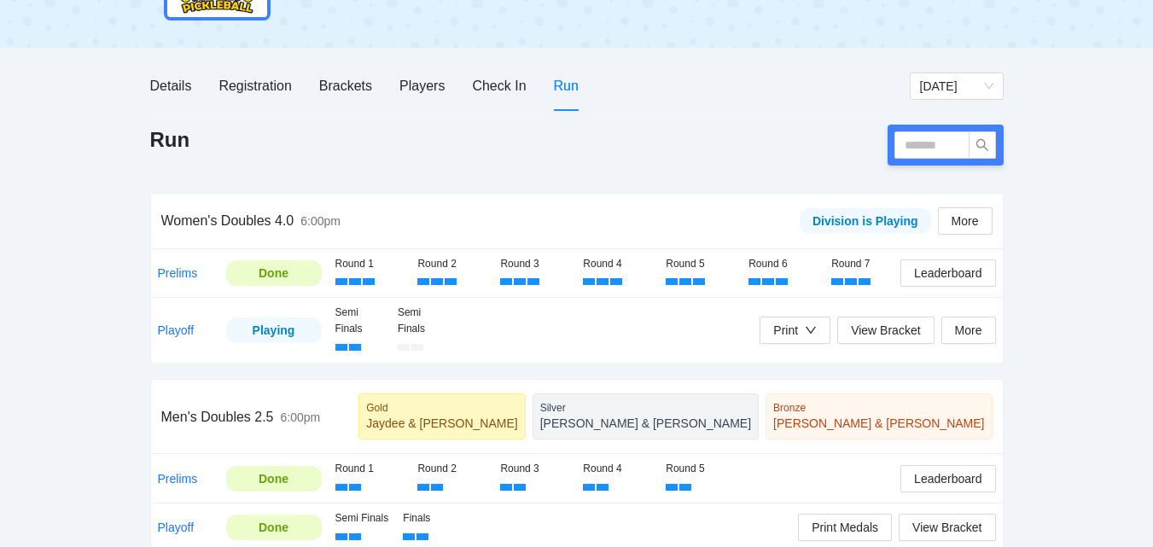
scroll to position [142, 0]
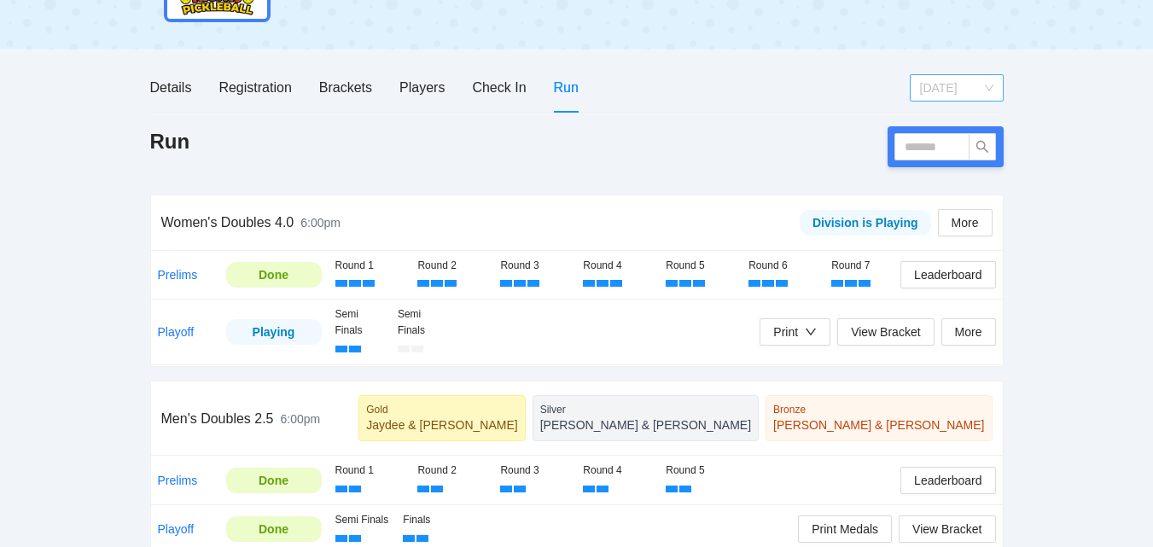
click at [973, 87] on span "[DATE]" at bounding box center [956, 88] width 73 height 26
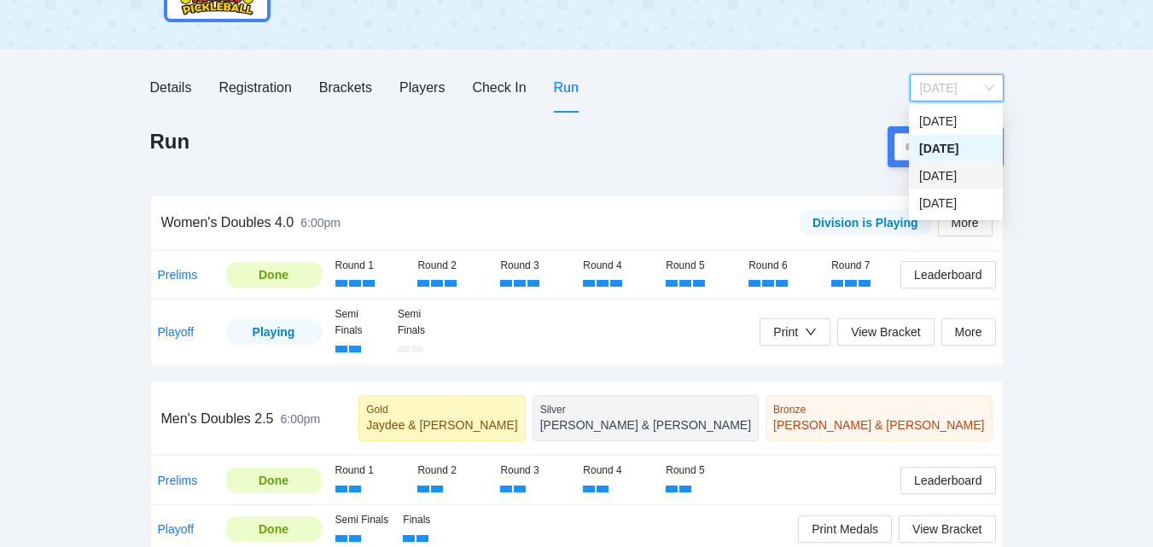
click at [963, 172] on div "[DATE]" at bounding box center [955, 175] width 73 height 19
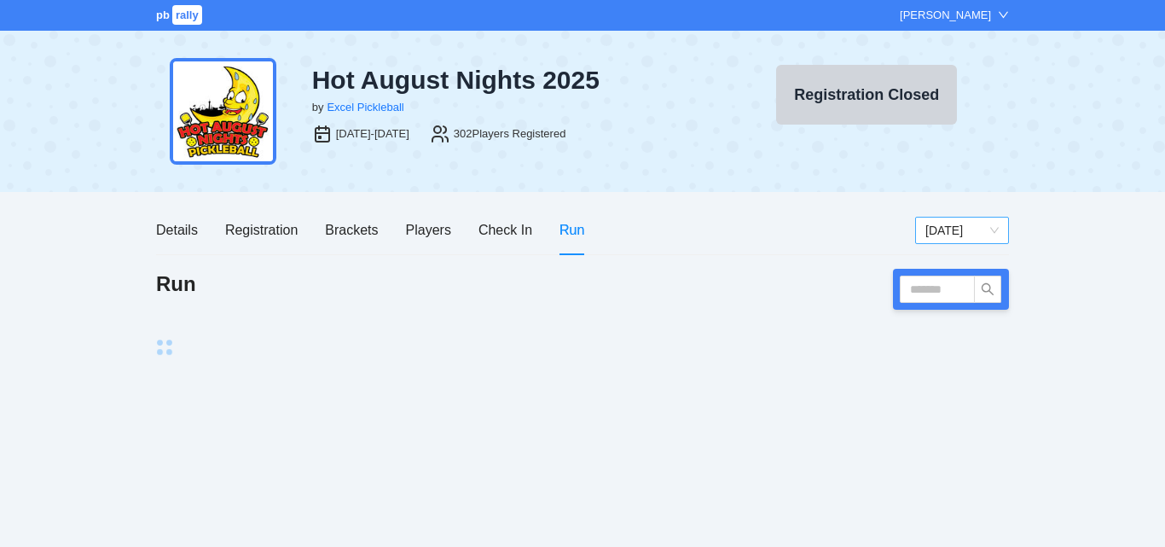
click at [954, 229] on span "[DATE]" at bounding box center [962, 231] width 73 height 26
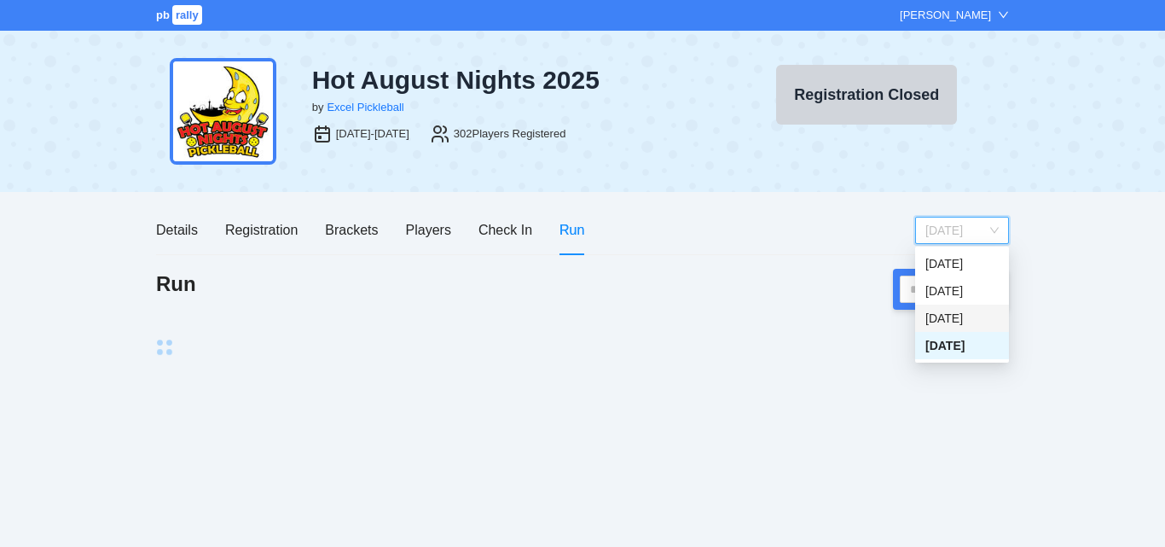
click at [945, 317] on div "[DATE]" at bounding box center [962, 318] width 73 height 19
